Goal: Task Accomplishment & Management: Complete application form

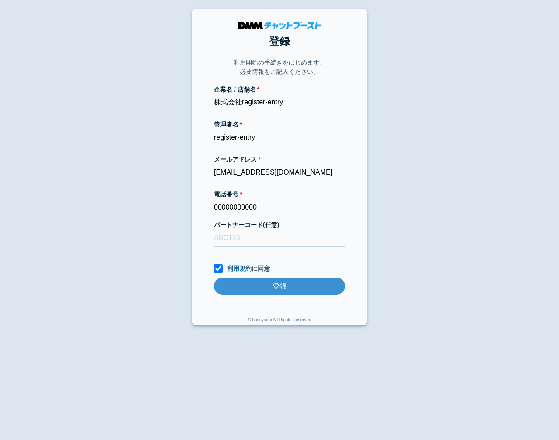
click at [51, 85] on body "登録 利用開始の手続きをはじめます。 必要情報をご記入ください。 企業名 / 店舗名 株式会社register-entry 管理者名 register-ent…" at bounding box center [279, 167] width 559 height 317
click at [80, 76] on body "登録 利用開始の手続きをはじめます。 必要情報をご記入ください。 企業名 / 店舗名 株式会社register-entry 管理者名 register-ent…" at bounding box center [279, 167] width 559 height 317
click at [263, 174] on input "richellin7+20251014003@gmail.com" at bounding box center [279, 172] width 131 height 17
type input "[EMAIL_ADDRESS][DOMAIN_NAME]"
click at [86, 231] on body "登録 利用開始の手続きをはじめます。 必要情報をご記入ください。 企業名 / 店舗名 株式会社register-entry 管理者名 register-ent…" at bounding box center [279, 167] width 559 height 317
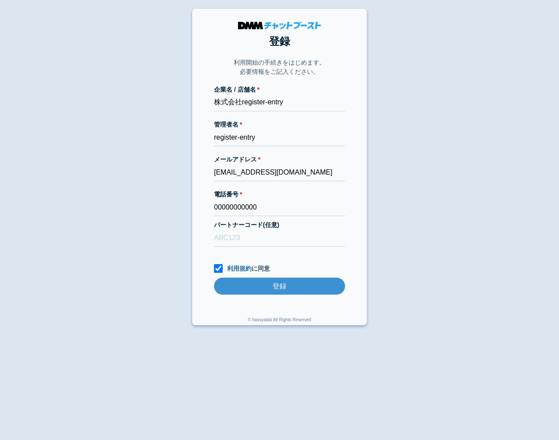
click at [146, 174] on body "登録 利用開始の手続きをはじめます。 必要情報をご記入ください。 企業名 / 店舗名 株式会社register-entry 管理者名 register-ent…" at bounding box center [279, 167] width 559 height 317
click at [116, 196] on body "登録 利用開始の手続きをはじめます。 必要情報をご記入ください。 企業名 / 店舗名 株式会社register-entry 管理者名 register-ent…" at bounding box center [279, 167] width 559 height 317
click at [410, 240] on body "登録 利用開始の手続きをはじめます。 必要情報をご記入ください。 企業名 / 店舗名 株式会社register-entry 管理者名 register-ent…" at bounding box center [279, 167] width 559 height 317
click at [294, 283] on input "登録" at bounding box center [279, 286] width 131 height 17
click at [103, 75] on body "登録 利用開始の手続きをはじめます。 必要情報をご記入ください。 企業名 / 店舗名 株式会社register-entry 管理者名 register-ent…" at bounding box center [279, 167] width 559 height 317
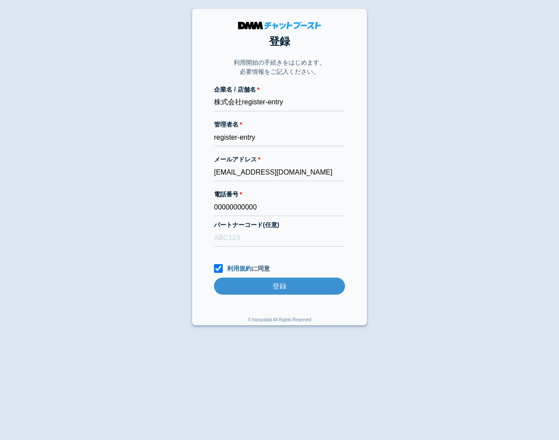
click at [103, 76] on body "登録 利用開始の手続きをはじめます。 必要情報をご記入ください。 企業名 / 店舗名 株式会社register-entry 管理者名 register-ent…" at bounding box center [279, 167] width 559 height 317
click at [119, 79] on body "登録 利用開始の手続きをはじめます。 必要情報をご記入ください。 企業名 / 店舗名 株式会社register-entry 管理者名 register-ent…" at bounding box center [279, 167] width 559 height 317
click at [150, 127] on body "登録 利用開始の手続きをはじめます。 必要情報をご記入ください。 企業名 / 店舗名 株式会社register-entry 管理者名 register-ent…" at bounding box center [279, 167] width 559 height 317
click at [153, 116] on body "登録 利用開始の手続きをはじめます。 必要情報をご記入ください。 企業名 / 店舗名 株式会社register-entry 管理者名 register-ent…" at bounding box center [279, 167] width 559 height 317
click at [132, 67] on body "登録 利用開始の手続きをはじめます。 必要情報をご記入ください。 企業名 / 店舗名 株式会社register-entry 管理者名 register-ent…" at bounding box center [279, 167] width 559 height 317
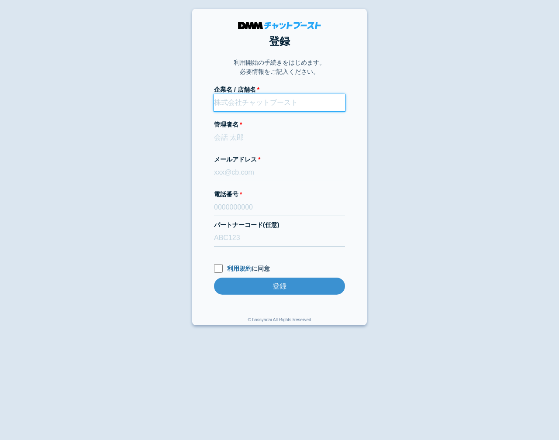
click at [267, 103] on input "企業名 / 店舗名" at bounding box center [279, 102] width 131 height 17
click at [375, 116] on body "登録 利用開始の手続きをはじめます。 必要情報をご記入ください。 企業名 / 店舗名 管理者名 メールアドレス 電話番号 パートナーコード(任意) 利用規約 …" at bounding box center [279, 167] width 559 height 317
click at [297, 101] on input "企業名 / 店舗名" at bounding box center [279, 102] width 131 height 17
paste input "株式会社register-entry"
type input "株式会社register-entry"
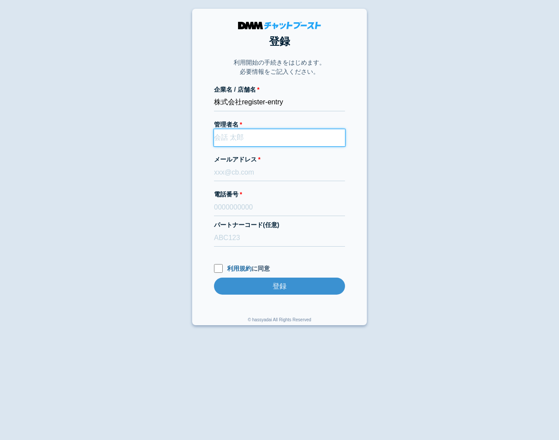
click at [219, 138] on input "管理者名" at bounding box center [279, 137] width 131 height 17
paste input "00000000000"
type input "00000000000"
click at [239, 143] on input "管理者名" at bounding box center [279, 137] width 131 height 17
paste input "株式会社register-entry"
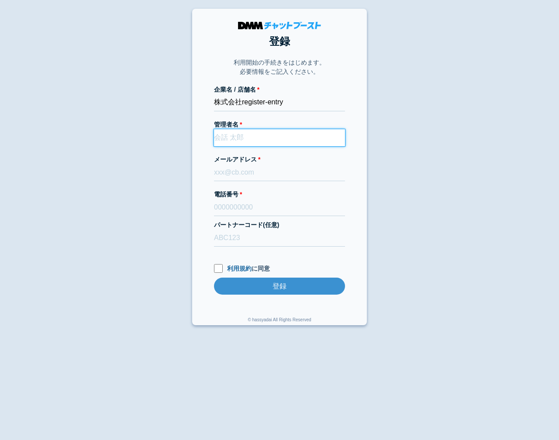
type input "株式会社register-entry"
click at [250, 144] on input "管理者名" at bounding box center [279, 137] width 131 height 17
paste input "register-entry"
type input "register-entry"
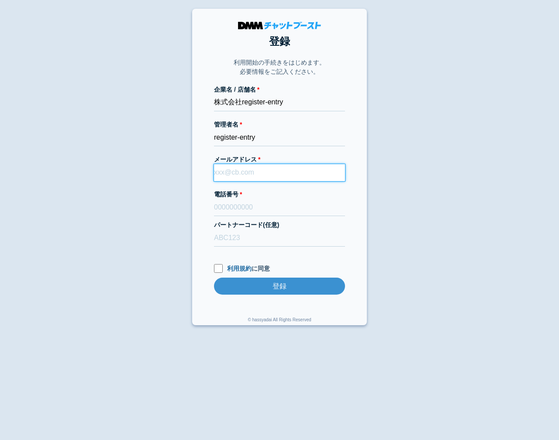
click at [222, 171] on input "メールアドレス" at bounding box center [279, 172] width 131 height 17
paste input "richellin7+20251015001@gmail.com"
type input "richellin7+20251015001@gmail.com"
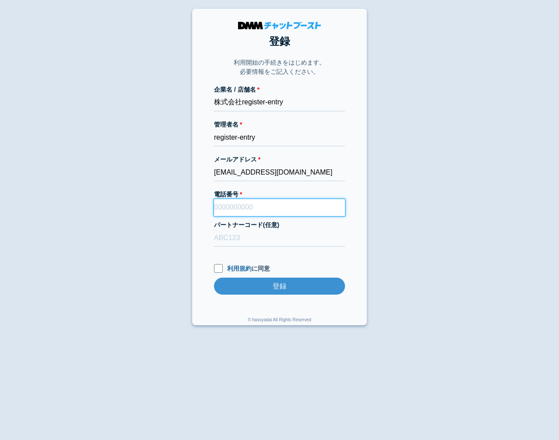
click at [265, 209] on input "電話番号" at bounding box center [279, 207] width 131 height 17
paste input "00000000000"
type input "00000000000"
click at [183, 276] on body "登録 利用開始の手続きをはじめます。 必要情報をご記入ください。 企業名 / 店舗名 株式会社register-entry 管理者名 register-ent…" at bounding box center [279, 167] width 559 height 317
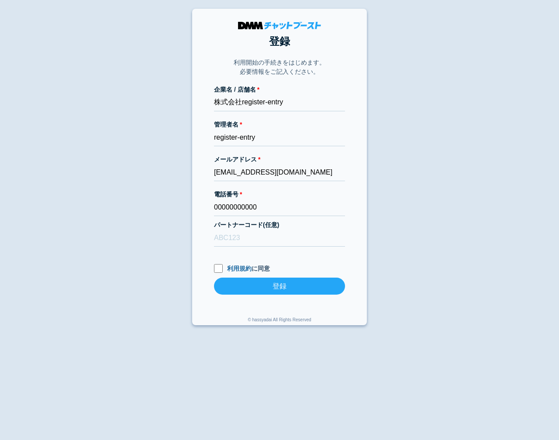
click at [280, 289] on input "登録" at bounding box center [279, 286] width 131 height 17
click at [217, 269] on input "利用規約 に同意" at bounding box center [218, 268] width 9 height 9
checkbox input "true"
click at [163, 265] on body "登録 利用開始の手続きをはじめます。 必要情報をご記入ください。 企業名 / 店舗名 株式会社register-entry 管理者名 register-ent…" at bounding box center [279, 167] width 559 height 317
click at [244, 291] on input "登録" at bounding box center [279, 286] width 131 height 17
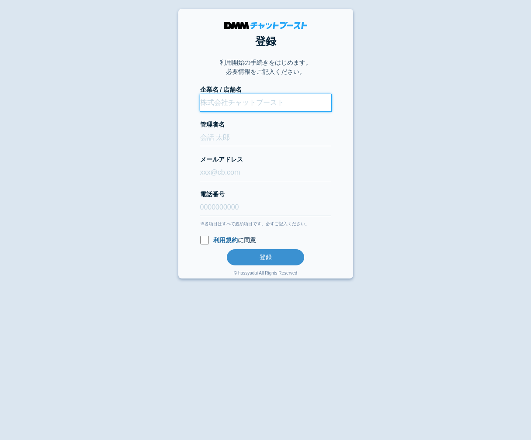
click at [250, 102] on input "企業名 / 店舗名" at bounding box center [265, 102] width 131 height 17
click at [249, 104] on input "企業名 / 店舗名" at bounding box center [265, 102] width 131 height 17
click at [265, 107] on input "企業名 / 店舗名" at bounding box center [265, 102] width 131 height 17
paste input "株式会社register-entry"
type input "株式会社register-entry"
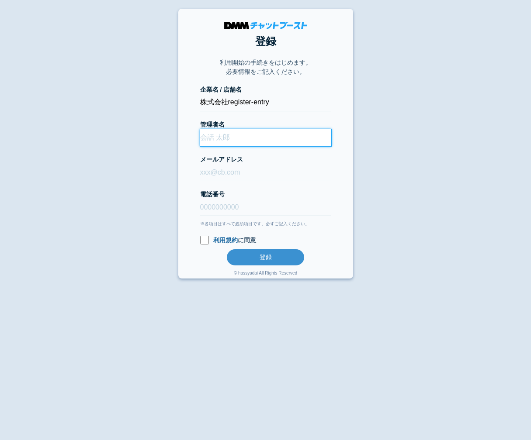
click at [211, 130] on input "管理者名" at bounding box center [265, 137] width 131 height 17
paste input "register-entry"
type input "register-entry"
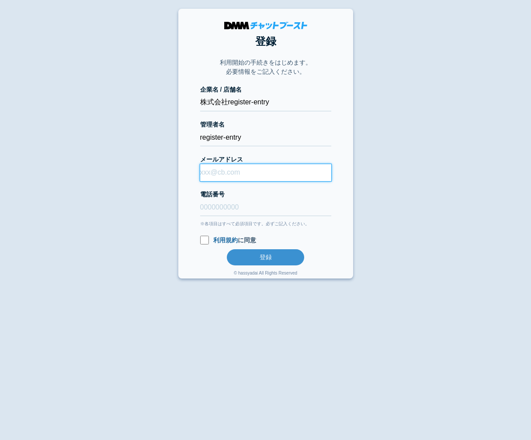
click at [233, 179] on input "メールアドレス" at bounding box center [265, 172] width 131 height 17
paste input "[EMAIL_ADDRESS][DOMAIN_NAME]"
type input "[EMAIL_ADDRESS][DOMAIN_NAME]"
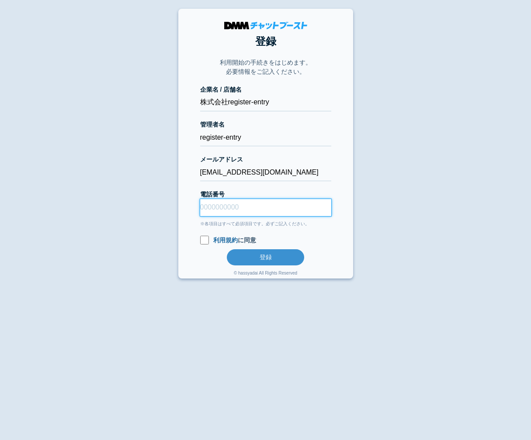
click at [287, 207] on input "電話番号" at bounding box center [265, 207] width 131 height 17
paste input "00000000000"
type input "00000000000"
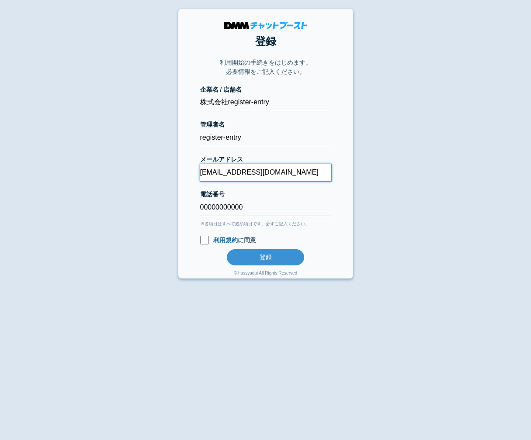
click at [272, 173] on input "[EMAIL_ADDRESS][DOMAIN_NAME]" at bounding box center [265, 172] width 131 height 17
type input "richellin7+20251015002@gmail.com"
click at [441, 250] on body "登録 利用開始の手続きをはじめます。 必要情報をご記入ください。 企業名 / 店舗名 株式会社register-entry 管理者名 register-ent…" at bounding box center [265, 144] width 531 height 270
click at [255, 264] on button "登録" at bounding box center [265, 257] width 77 height 16
click at [206, 241] on input "利用規約 に同意" at bounding box center [204, 240] width 9 height 9
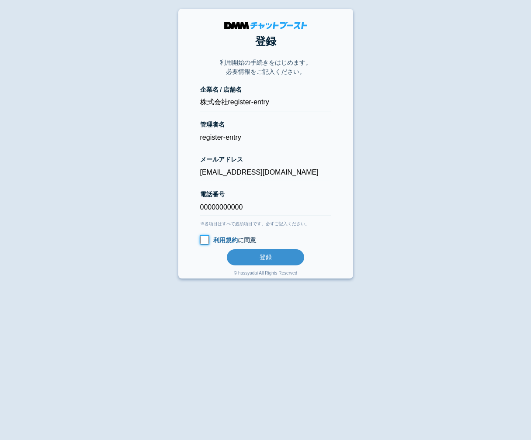
checkbox input "true"
click at [277, 257] on button "登録" at bounding box center [265, 257] width 77 height 16
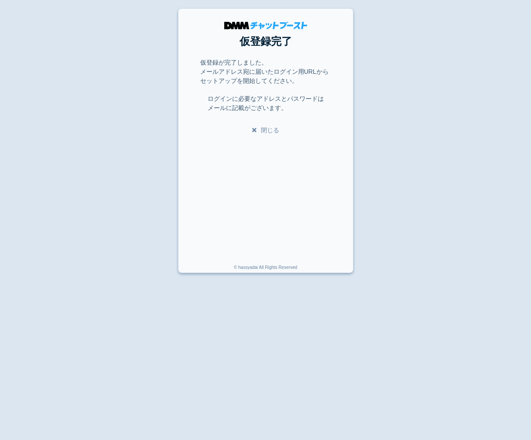
click at [420, 183] on body "仮登録完了 仮登録が完了しました。 メールアドレス宛に届いたログイン用URLからセットアップを開始してください。 ログインに必要なアドレスとパスワードは メー…" at bounding box center [265, 141] width 531 height 264
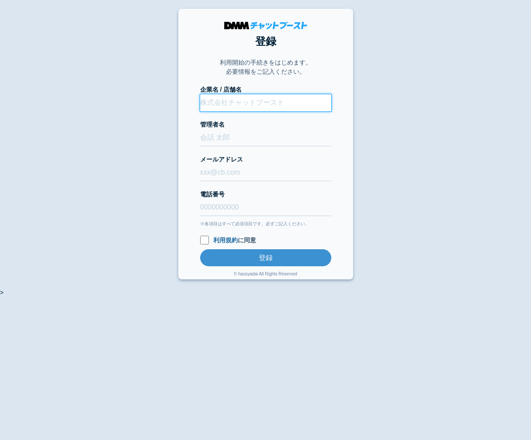
click at [249, 102] on input "企業名 / 店舗名" at bounding box center [265, 102] width 131 height 17
paste input "株式会社register-entry"
type input "株式会社register-entry"
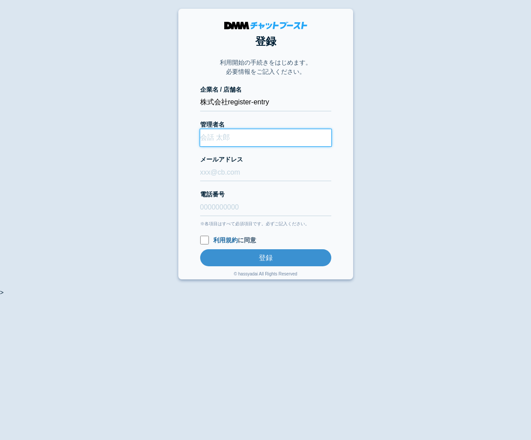
click at [214, 139] on input "管理者名" at bounding box center [265, 137] width 131 height 17
paste input "register-entry"
type input "register-entry"
click at [235, 183] on form "企業名 / 店舗名 株式会社register-entry 管理者名 register-entry メールアドレス 電話番号 ※各項目はすべて必須項目です。必ず…" at bounding box center [265, 175] width 131 height 181
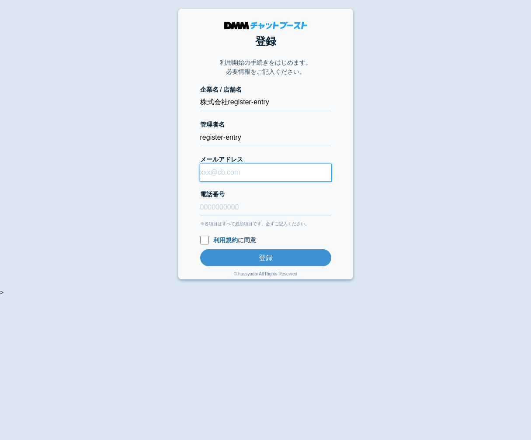
click at [230, 176] on input "メールアドレス" at bounding box center [265, 172] width 131 height 17
paste input "[EMAIL_ADDRESS][DOMAIN_NAME]"
click at [246, 176] on input "[EMAIL_ADDRESS][DOMAIN_NAME]" at bounding box center [265, 172] width 131 height 17
type input "[EMAIL_ADDRESS][DOMAIN_NAME]"
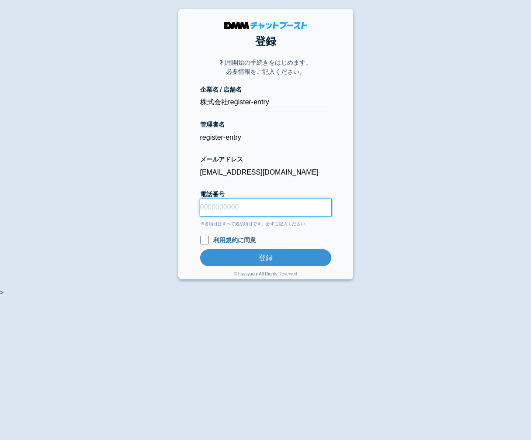
click at [303, 204] on input "電話番号" at bounding box center [265, 207] width 131 height 17
paste input "00000000000"
type input "00000000000"
click at [205, 240] on input "利用規約 に同意" at bounding box center [204, 240] width 9 height 9
checkbox input "true"
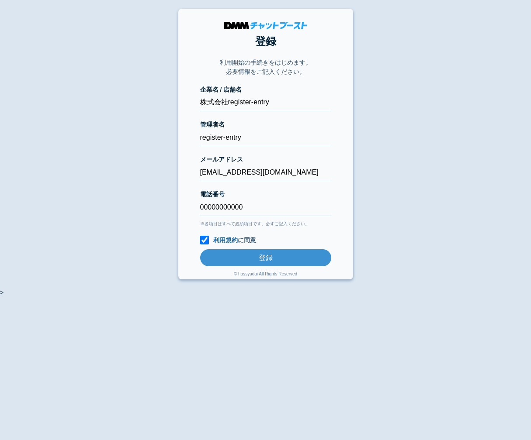
click at [118, 190] on body "登録 利用開始の手続きをはじめます。 必要情報をご記入ください。 企業名 / 店舗名 株式会社register-entry 管理者名 register-ent…" at bounding box center [265, 153] width 531 height 289
click at [138, 126] on body "登録 利用開始の手続きをはじめます。 必要情報をご記入ください。 企業名 / 店舗名 株式会社register-entry 管理者名 register-ent…" at bounding box center [265, 153] width 531 height 289
click at [139, 122] on body "登録 利用開始の手続きをはじめます。 必要情報をご記入ください。 企業名 / 店舗名 株式会社register-entry 管理者名 register-ent…" at bounding box center [265, 153] width 531 height 289
click at [138, 195] on body "登録 利用開始の手続きをはじめます。 必要情報をご記入ください。 企業名 / 店舗名 株式会社register-entry 管理者名 register-ent…" at bounding box center [265, 153] width 531 height 289
click at [274, 261] on input "登録" at bounding box center [265, 257] width 131 height 17
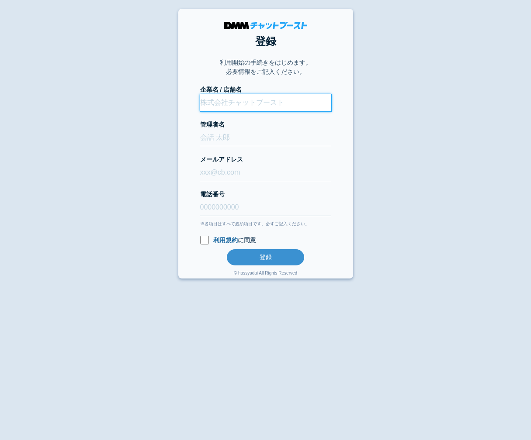
click at [292, 105] on input "企業名 / 店舗名" at bounding box center [265, 102] width 131 height 17
paste input "株式会社register-entry"
type input "株式会社register-entry"
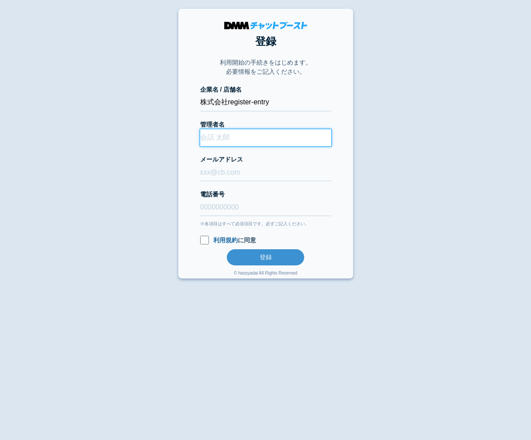
click at [255, 143] on input "管理者名" at bounding box center [265, 137] width 131 height 17
paste input "register-entry"
type input "register-entry"
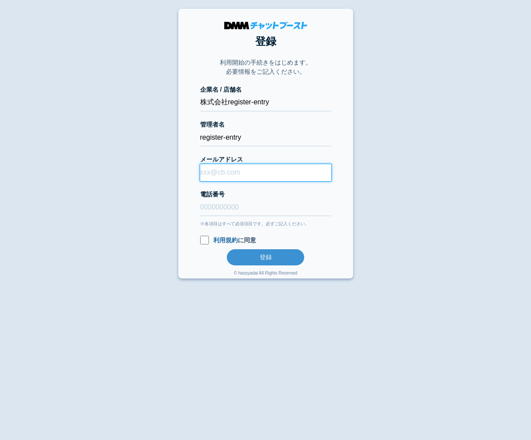
click at [270, 165] on input "メールアドレス" at bounding box center [265, 172] width 131 height 17
paste input "richellin7+20251015001@gmail.com"
type input "richellin7+20251015001@gmail.com"
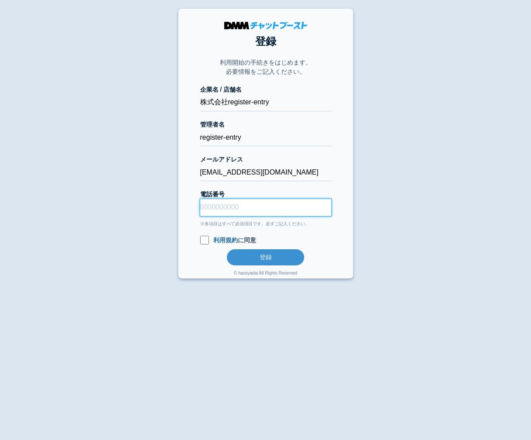
click at [217, 211] on input "電話番号" at bounding box center [265, 207] width 131 height 17
paste input "00000000000"
type input "00000000000"
click at [160, 258] on body "登録 利用開始の手続きをはじめます。 必要情報をご記入ください。 企業名 / 店舗名 株式会社register-entry 管理者名 register-ent…" at bounding box center [265, 144] width 531 height 270
click at [199, 243] on section "登録 利用開始の手続きをはじめます。 必要情報をご記入ください。 企業名 / 店舗名 株式会社register-entry 管理者名 register-ent…" at bounding box center [265, 144] width 175 height 270
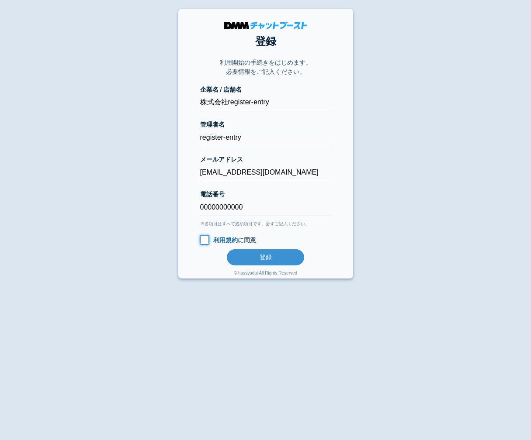
click at [200, 239] on input "利用規約 に同意" at bounding box center [204, 240] width 9 height 9
checkbox input "true"
drag, startPoint x: 148, startPoint y: 207, endPoint x: 142, endPoint y: 203, distance: 6.9
click at [148, 207] on body "登録 利用開始の手続きをはじめます。 必要情報をご記入ください。 企業名 / 店舗名 株式会社register-entry 管理者名 register-ent…" at bounding box center [265, 144] width 531 height 270
click at [93, 82] on body "登録 利用開始の手続きをはじめます。 必要情報をご記入ください。 企業名 / 店舗名 株式会社register-entry 管理者名 register-ent…" at bounding box center [265, 144] width 531 height 270
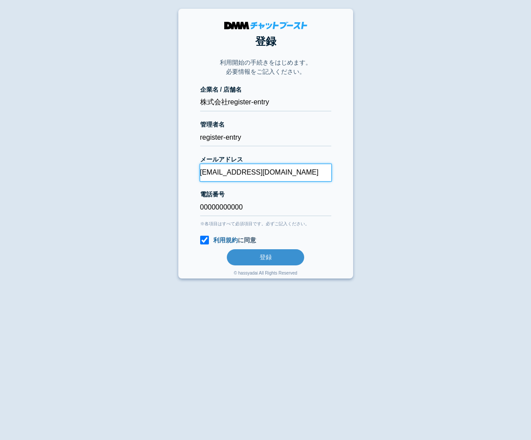
click at [266, 168] on input "richellin7+20251015001@gmail.com" at bounding box center [265, 172] width 131 height 17
click at [269, 172] on input "richellin7+20251015001@gmail.com" at bounding box center [265, 172] width 131 height 17
type input "richellin7+20251015004@gmail.com"
click at [75, 104] on body "登録 利用開始の手続きをはじめます。 必要情報をご記入ください。 企業名 / 店舗名 株式会社register-entry 管理者名 register-ent…" at bounding box center [265, 144] width 531 height 270
click at [149, 197] on body "登録 利用開始の手続きをはじめます。 必要情報をご記入ください。 企業名 / 店舗名 株式会社register-entry 管理者名 register-ent…" at bounding box center [265, 144] width 531 height 270
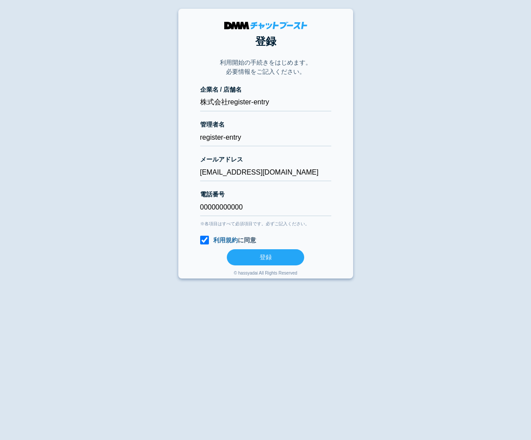
click at [253, 259] on button "登録" at bounding box center [265, 257] width 77 height 16
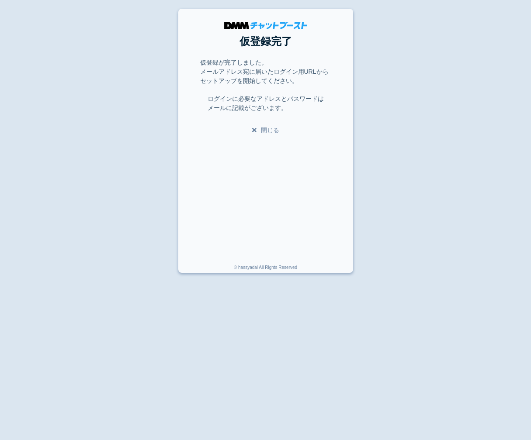
click at [75, 104] on body "仮登録完了 仮登録が完了しました。 メールアドレス宛に届いたログイン用URLからセットアップを開始してください。 ログインに必要なアドレスとパスワードは メー…" at bounding box center [265, 141] width 531 height 264
click at [148, 163] on body "仮登録完了 仮登録が完了しました。 メールアドレス宛に届いたログイン用URLからセットアップを開始してください。 ログインに必要なアドレスとパスワードは メー…" at bounding box center [265, 141] width 531 height 264
